Goal: Check status: Check status

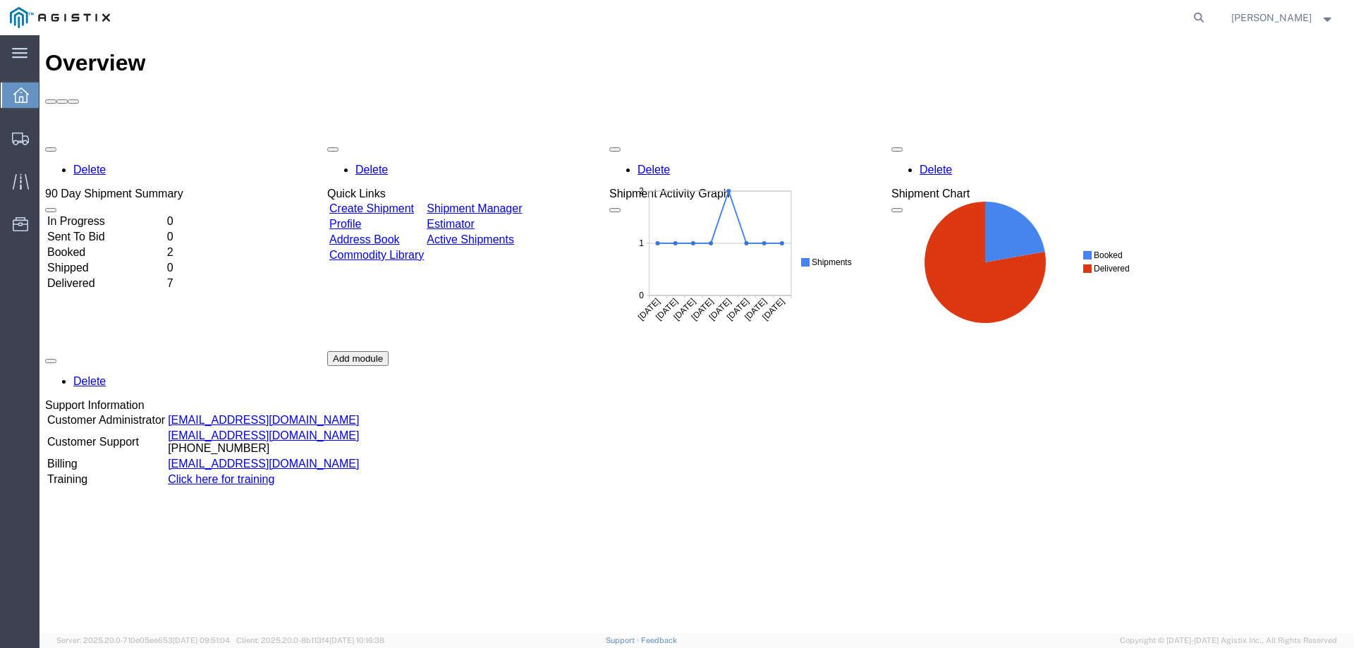
click at [400, 202] on link "Create Shipment" at bounding box center [371, 208] width 85 height 12
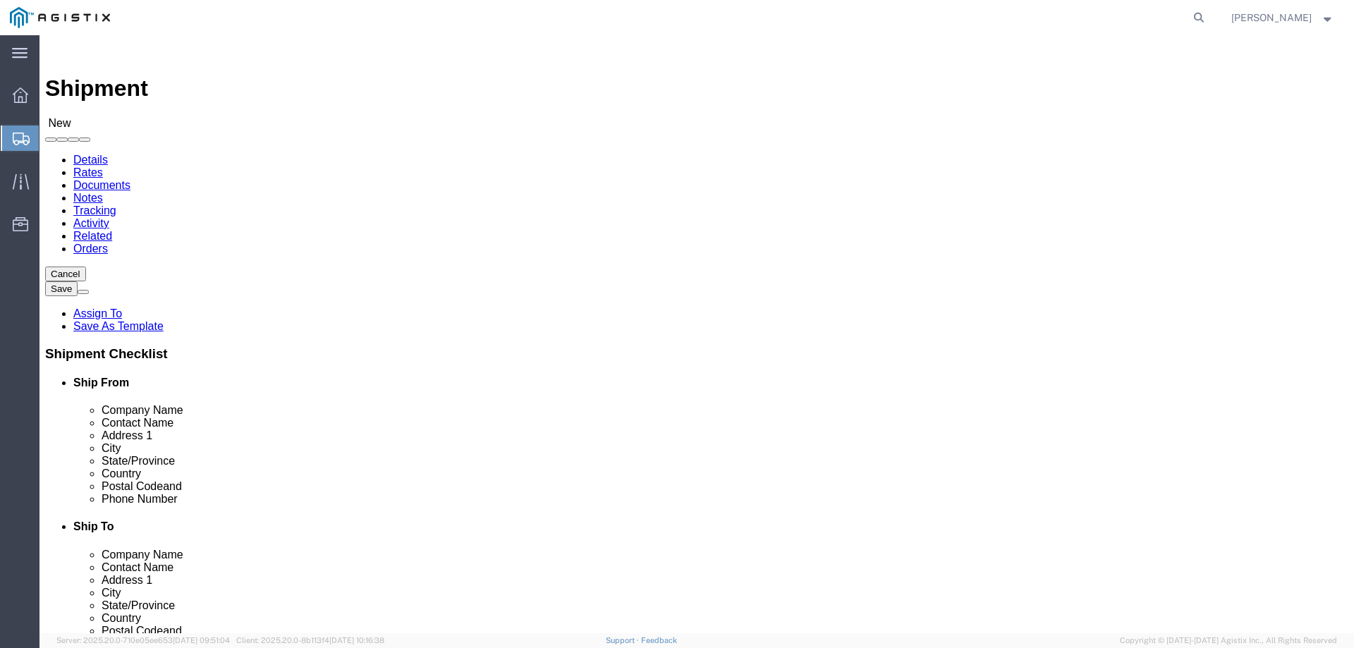
select select
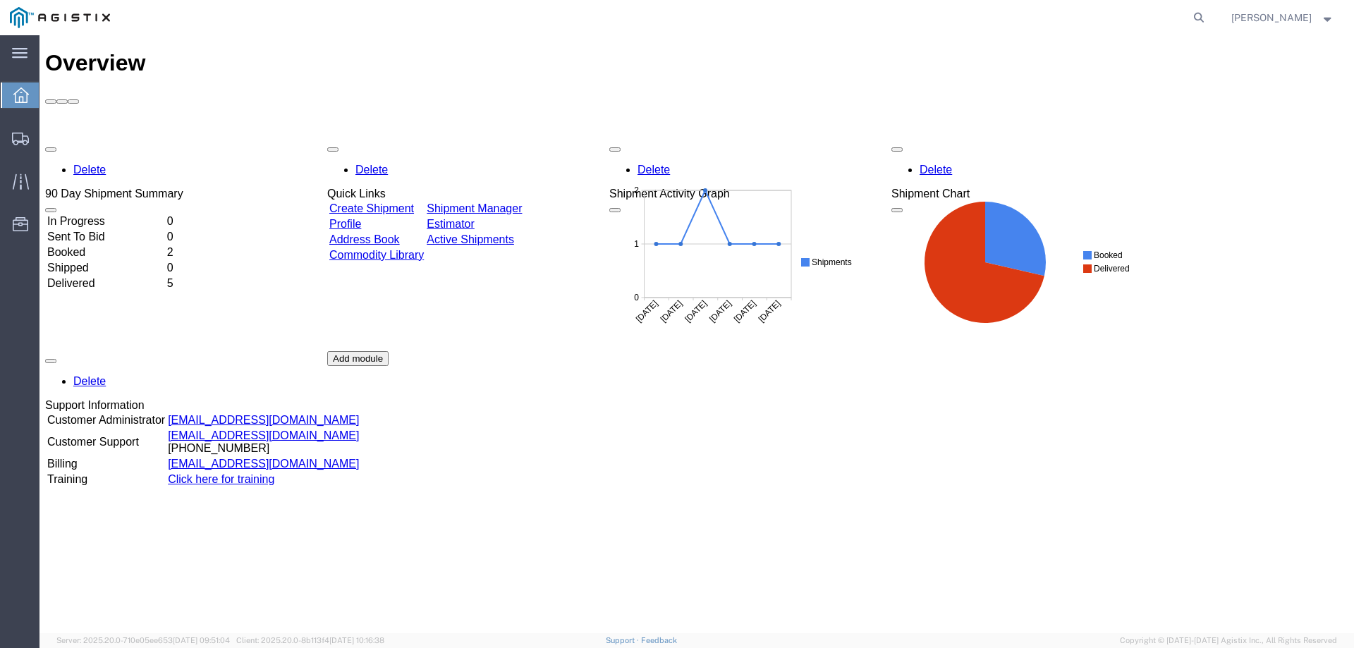
click at [519, 202] on link "Shipment Manager" at bounding box center [474, 208] width 95 height 12
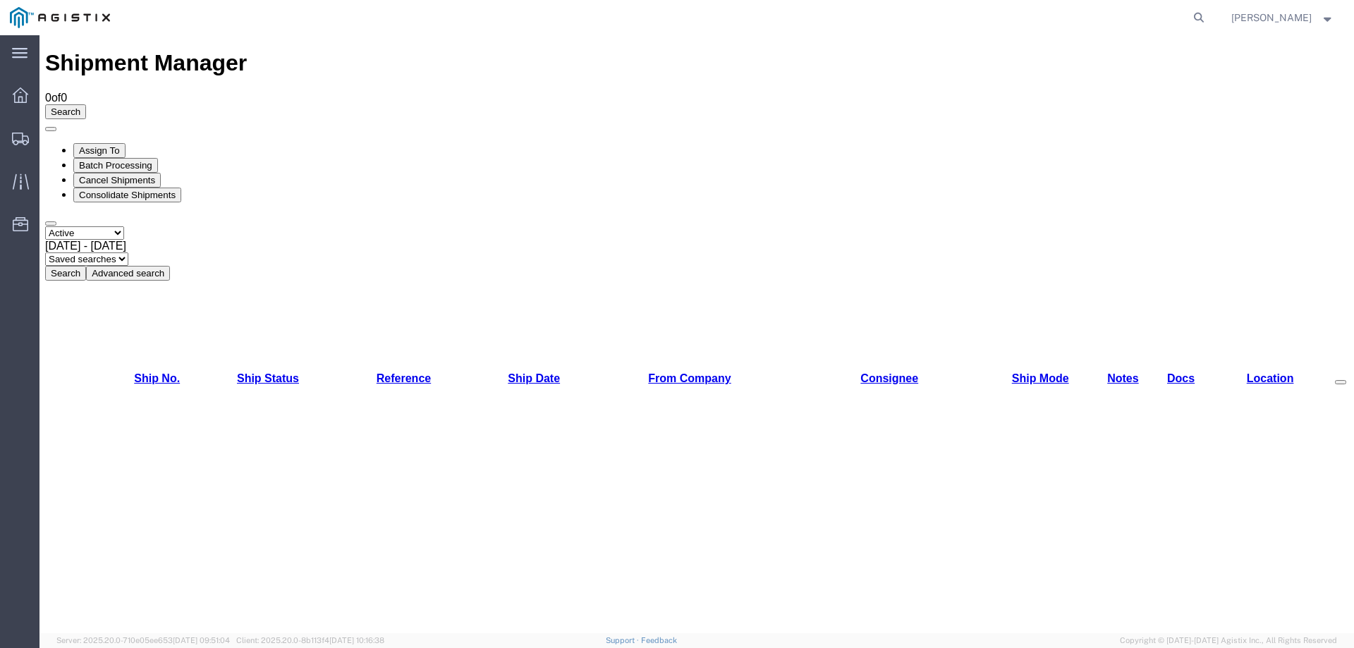
drag, startPoint x: 96, startPoint y: 97, endPoint x: 97, endPoint y: 106, distance: 9.2
click at [96, 226] on select "Select status Active All Shipments Approved Booked Canceled Delivered Denied Ne…" at bounding box center [84, 232] width 79 height 13
select select "ALL"
click at [45, 226] on select "Select status Active All Shipments Approved Booked Canceled Delivered Denied Ne…" at bounding box center [84, 232] width 79 height 13
click at [86, 266] on button "Search" at bounding box center [65, 273] width 41 height 15
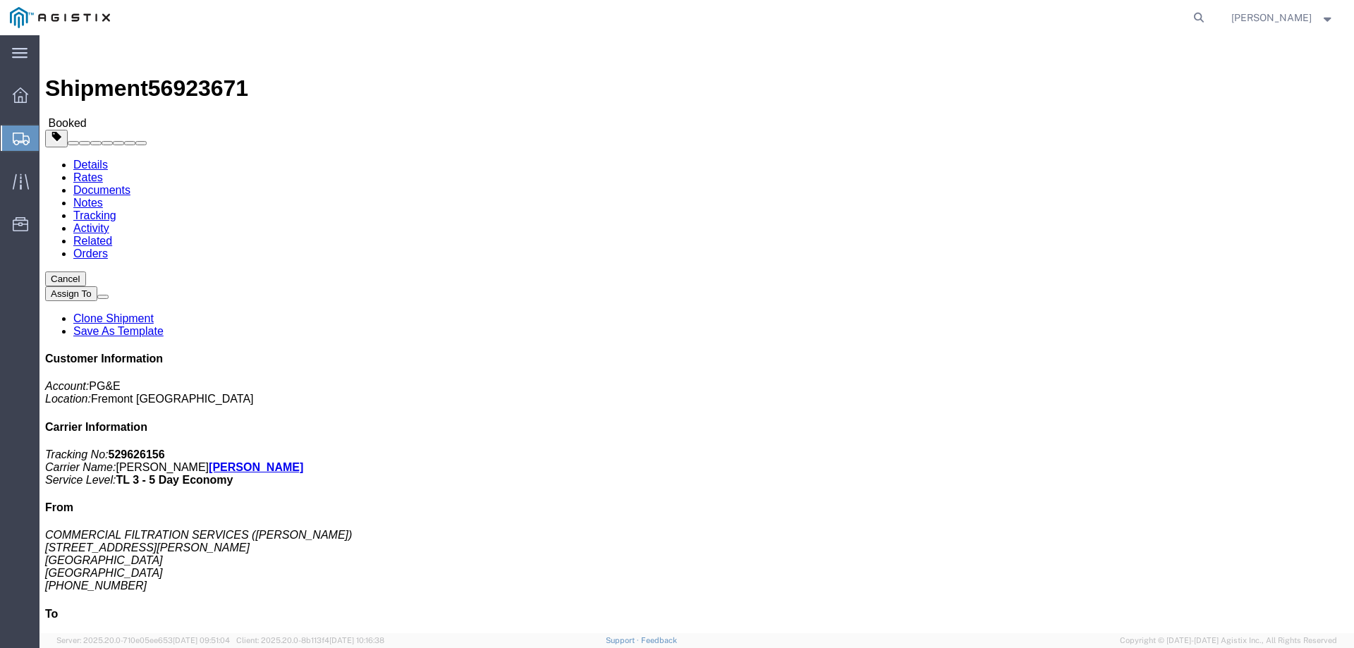
click link "Notes"
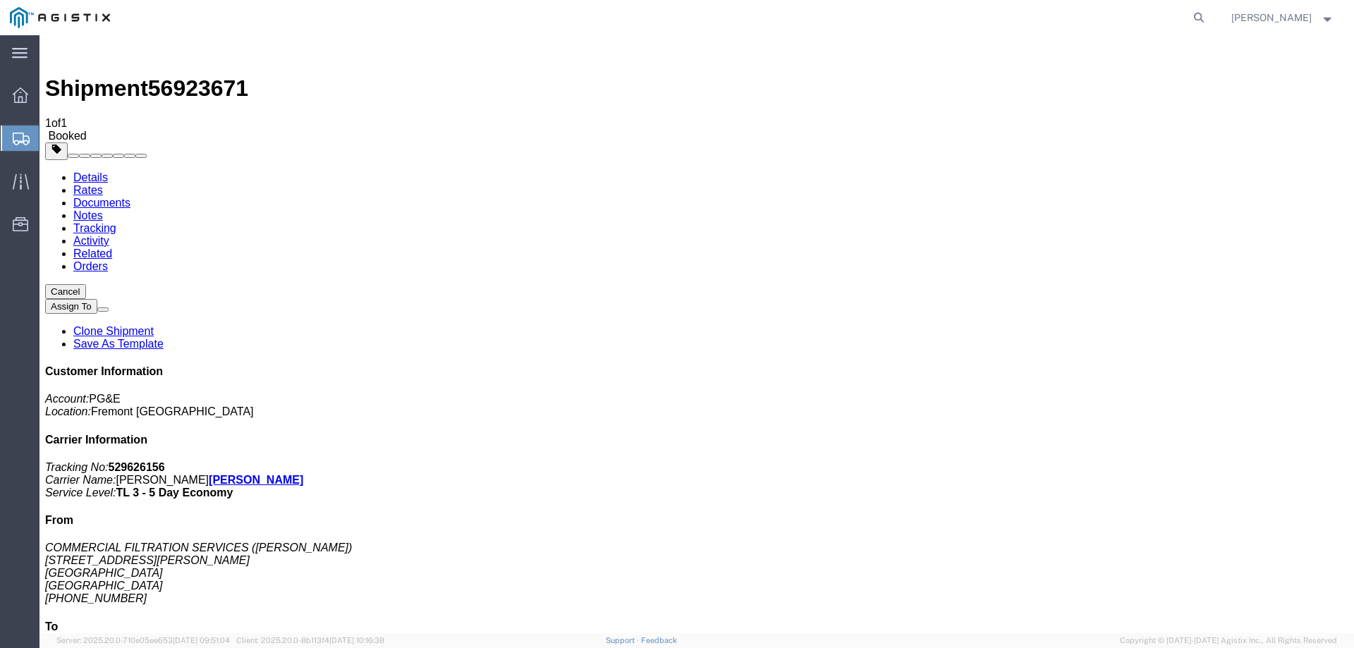
click at [116, 222] on link "Tracking" at bounding box center [94, 228] width 43 height 12
